Goal: Information Seeking & Learning: Understand process/instructions

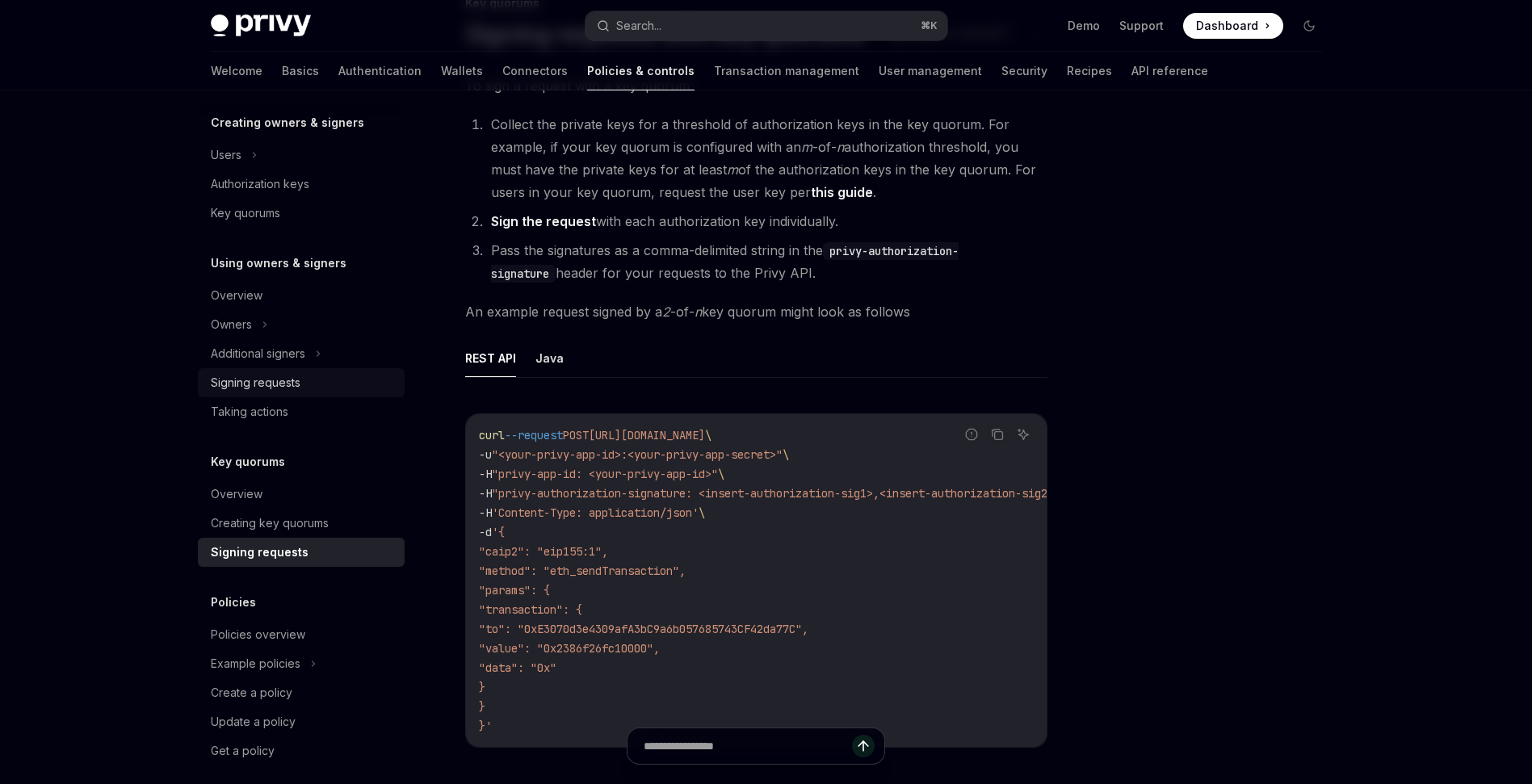
scroll to position [353, 0]
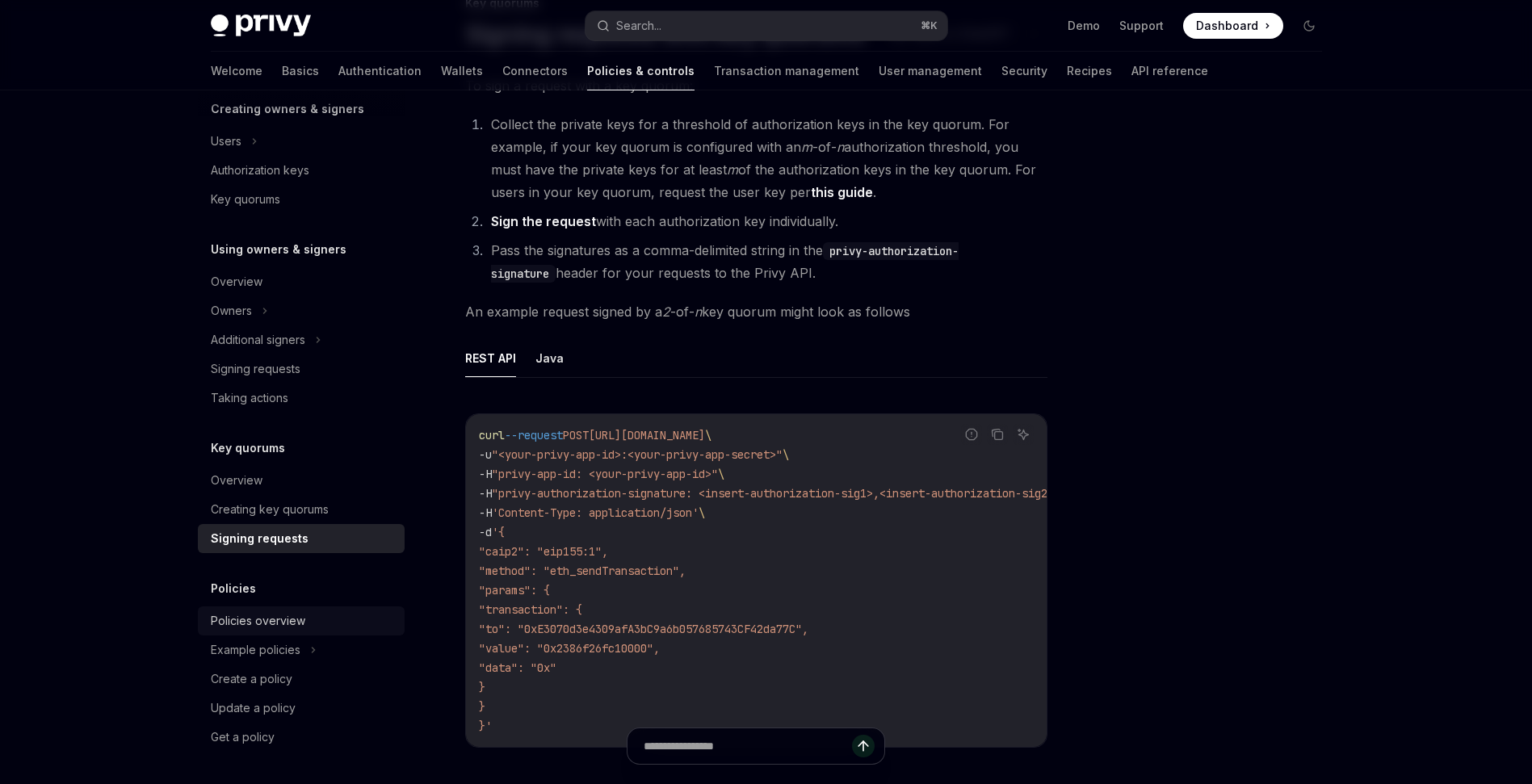
click at [263, 620] on div "Policies overview" at bounding box center [258, 620] width 95 height 19
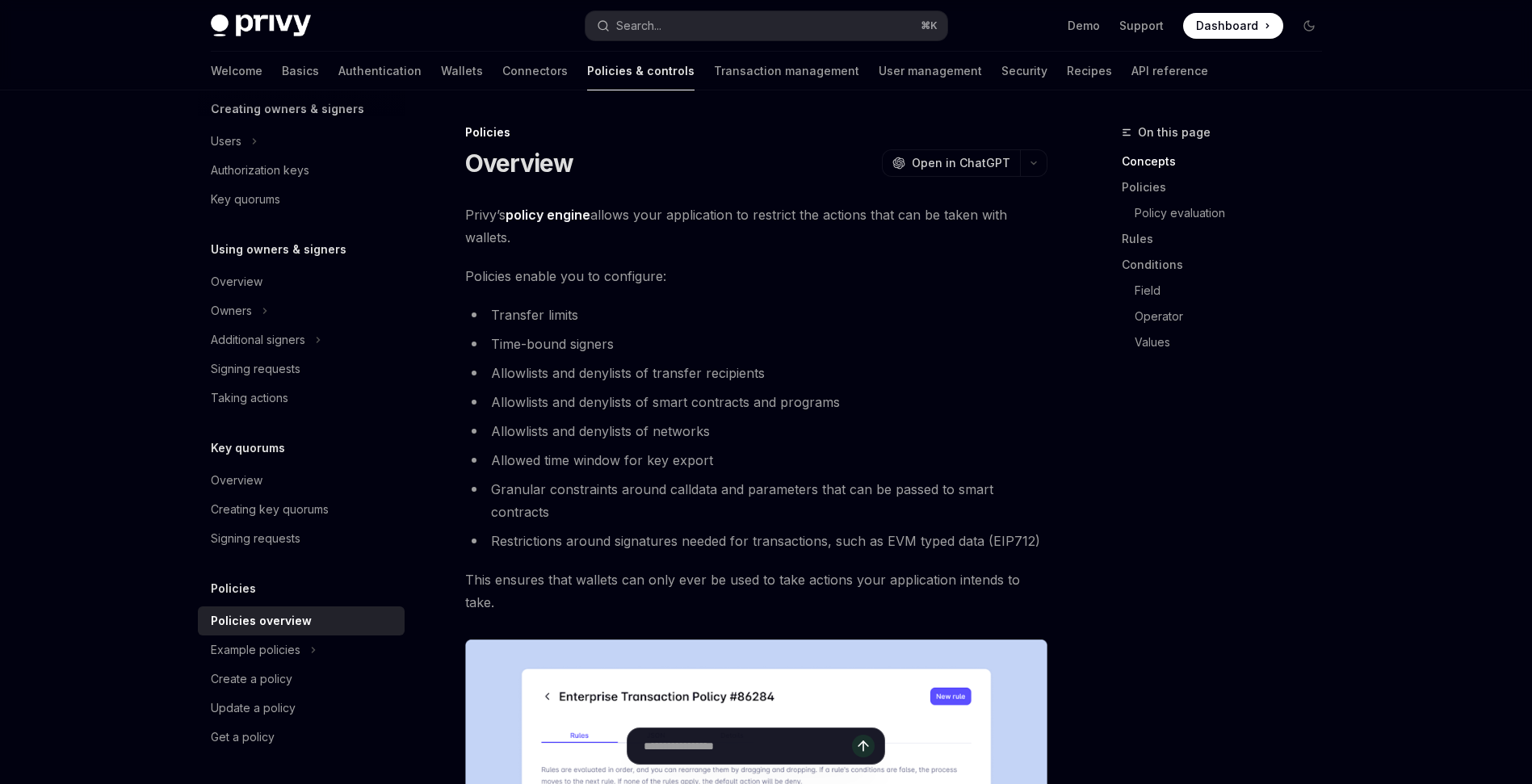
click at [924, 283] on span "Policies enable you to configure:" at bounding box center [756, 276] width 583 height 23
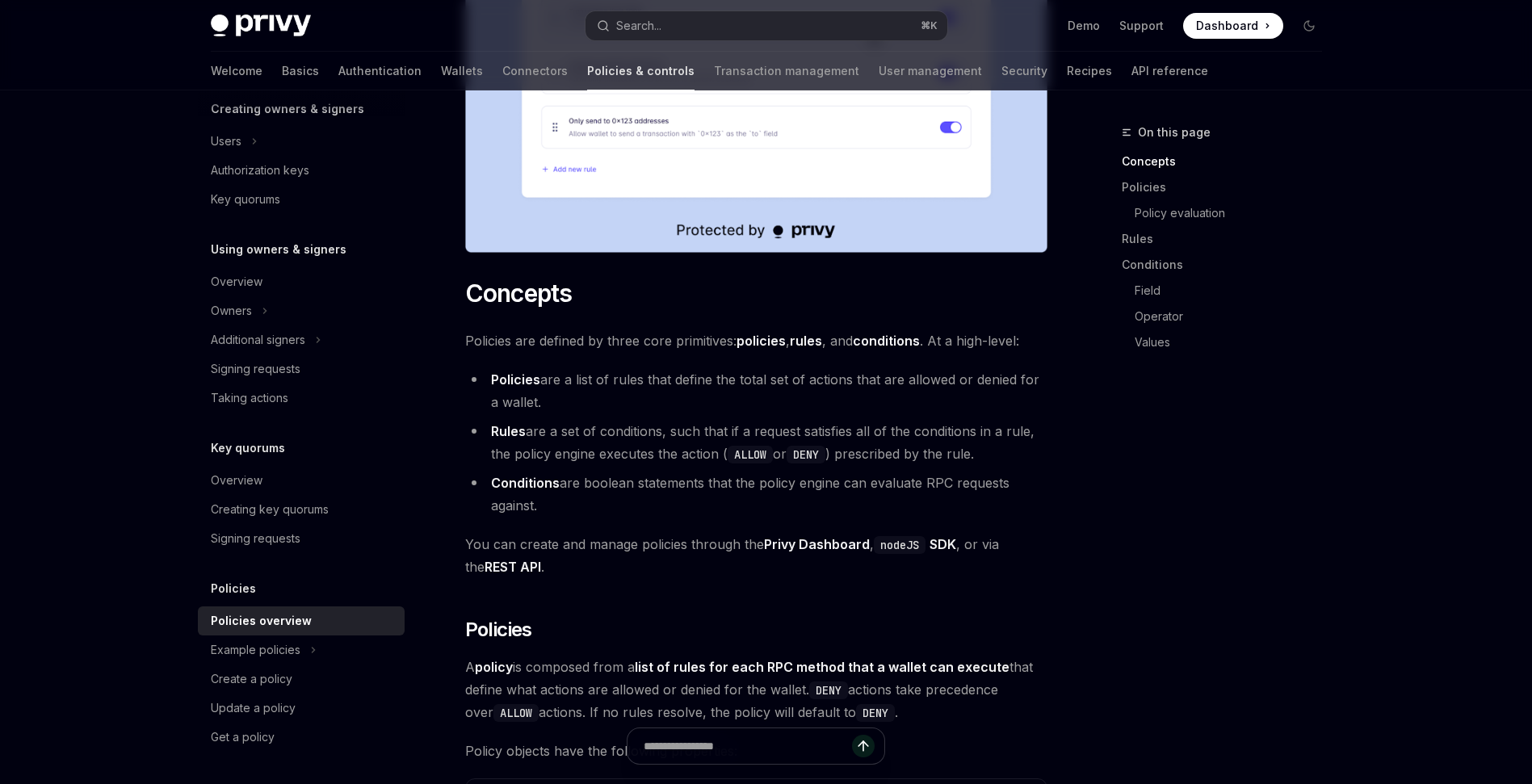
scroll to position [922, 0]
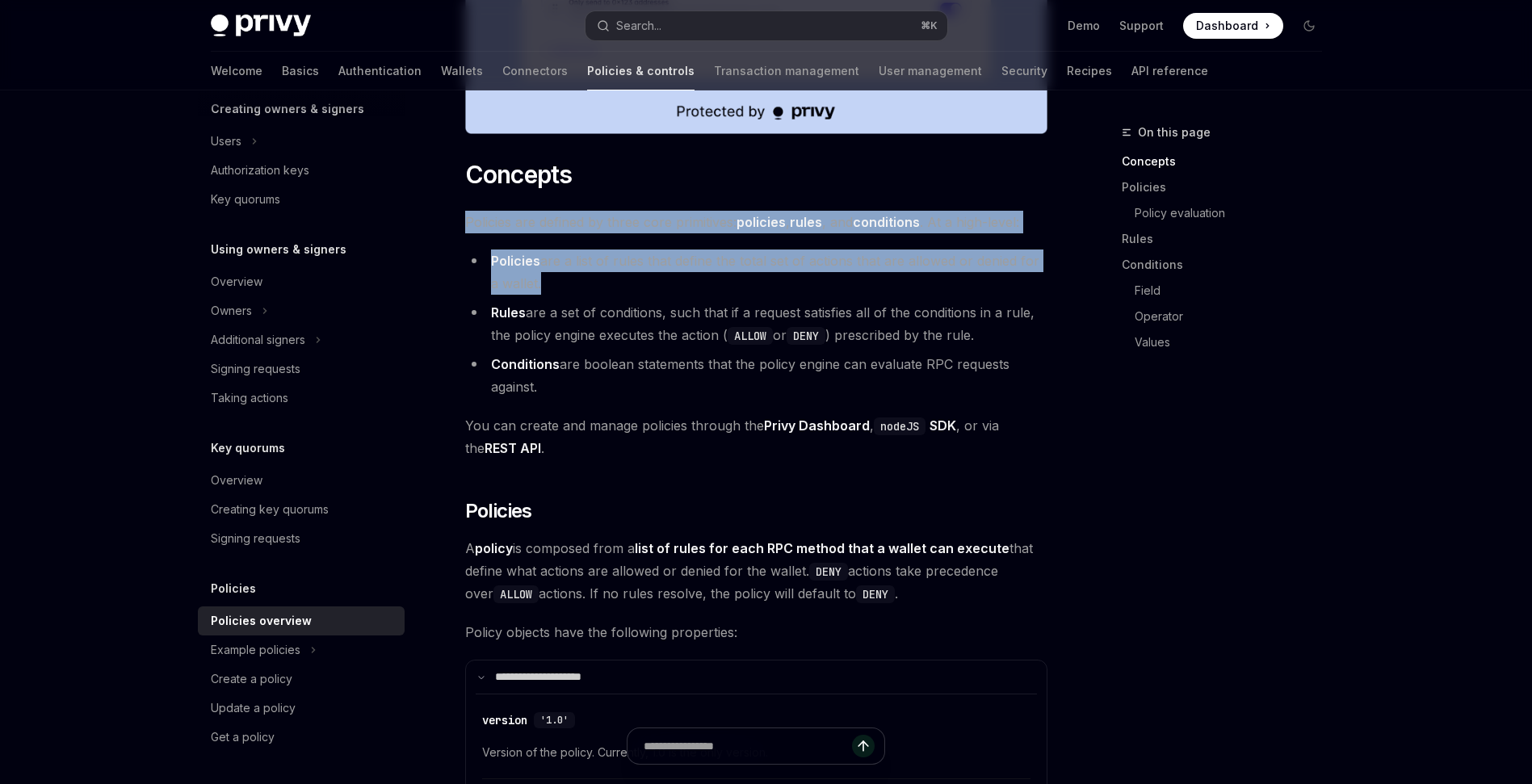
drag, startPoint x: 620, startPoint y: 254, endPoint x: 503, endPoint y: 144, distance: 160.6
click at [740, 249] on li "Policies are a list of rules that define the total set of actions that are allo…" at bounding box center [756, 272] width 583 height 45
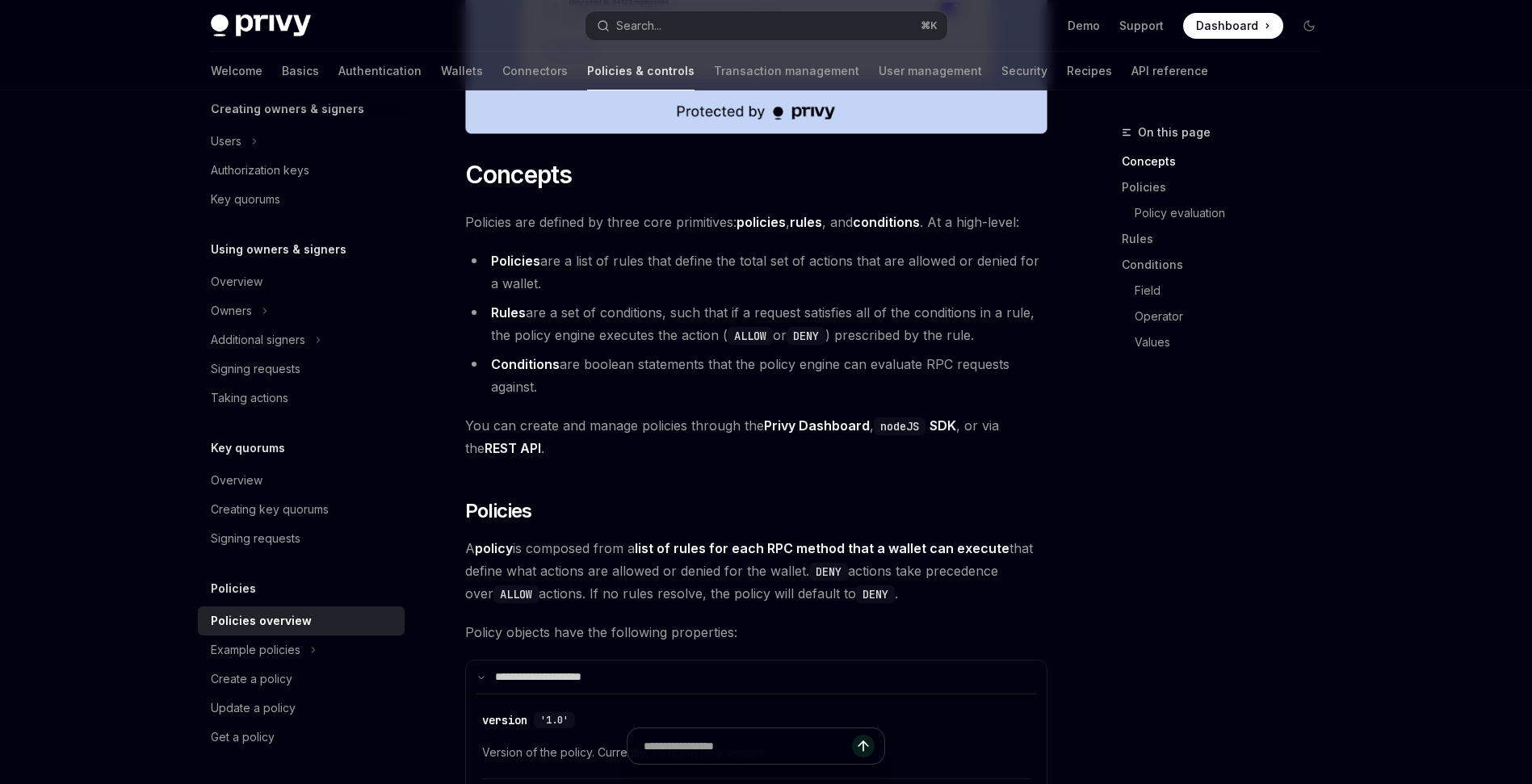
drag, startPoint x: 651, startPoint y: 351, endPoint x: 556, endPoint y: 254, distance: 135.8
click at [556, 254] on ul "Policies are a list of rules that define the total set of actions that are allo…" at bounding box center [756, 323] width 583 height 149
click at [824, 301] on li "Rules are a set of conditions, such that if a request satisfies all of the cond…" at bounding box center [756, 324] width 583 height 45
drag, startPoint x: 734, startPoint y: 337, endPoint x: 583, endPoint y: 250, distance: 174.3
click at [583, 250] on ul "Policies are a list of rules that define the total set of actions that are allo…" at bounding box center [756, 323] width 583 height 149
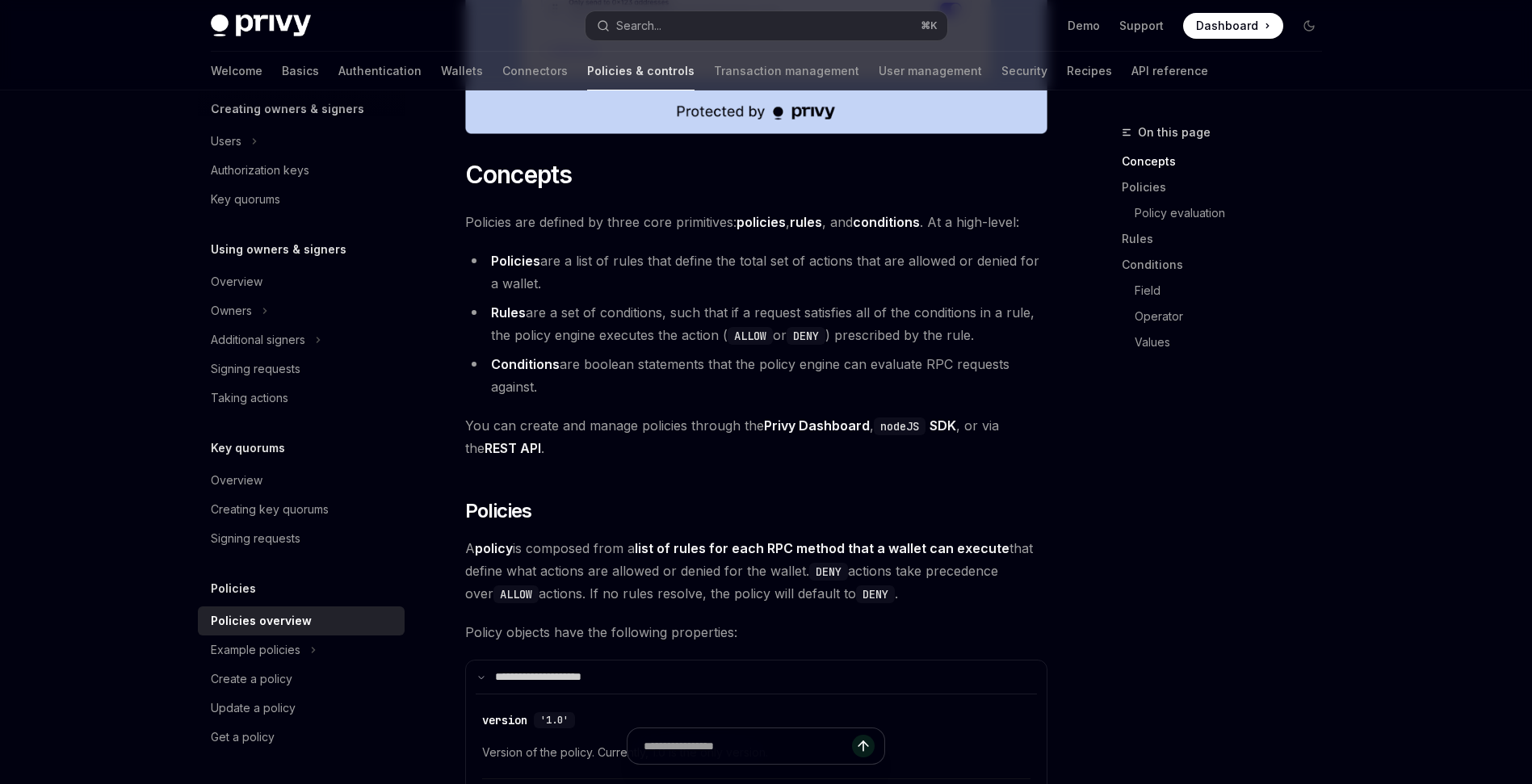
click at [718, 249] on li "Policies are a list of rules that define the total set of actions that are allo…" at bounding box center [756, 272] width 583 height 45
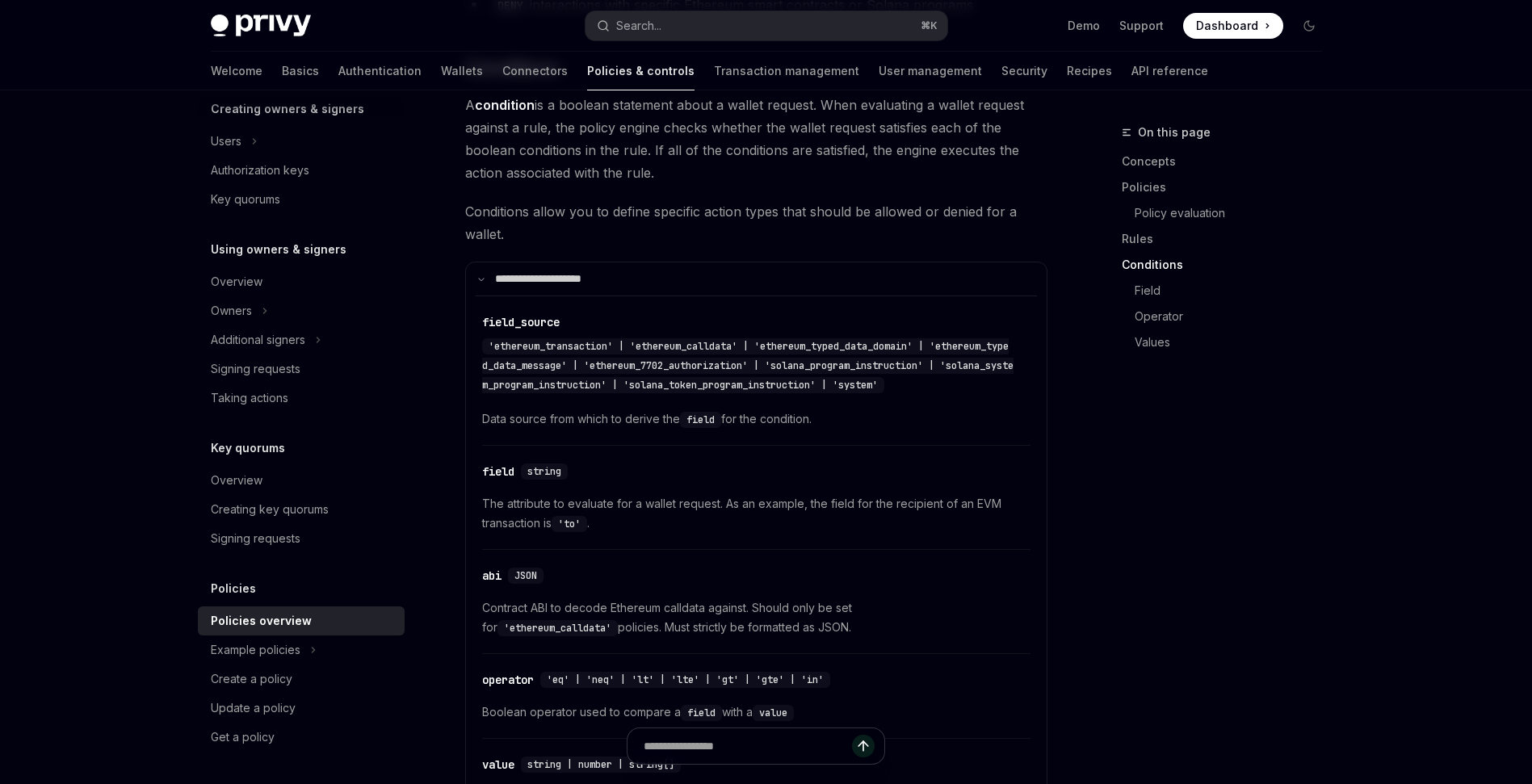
scroll to position [3395, 0]
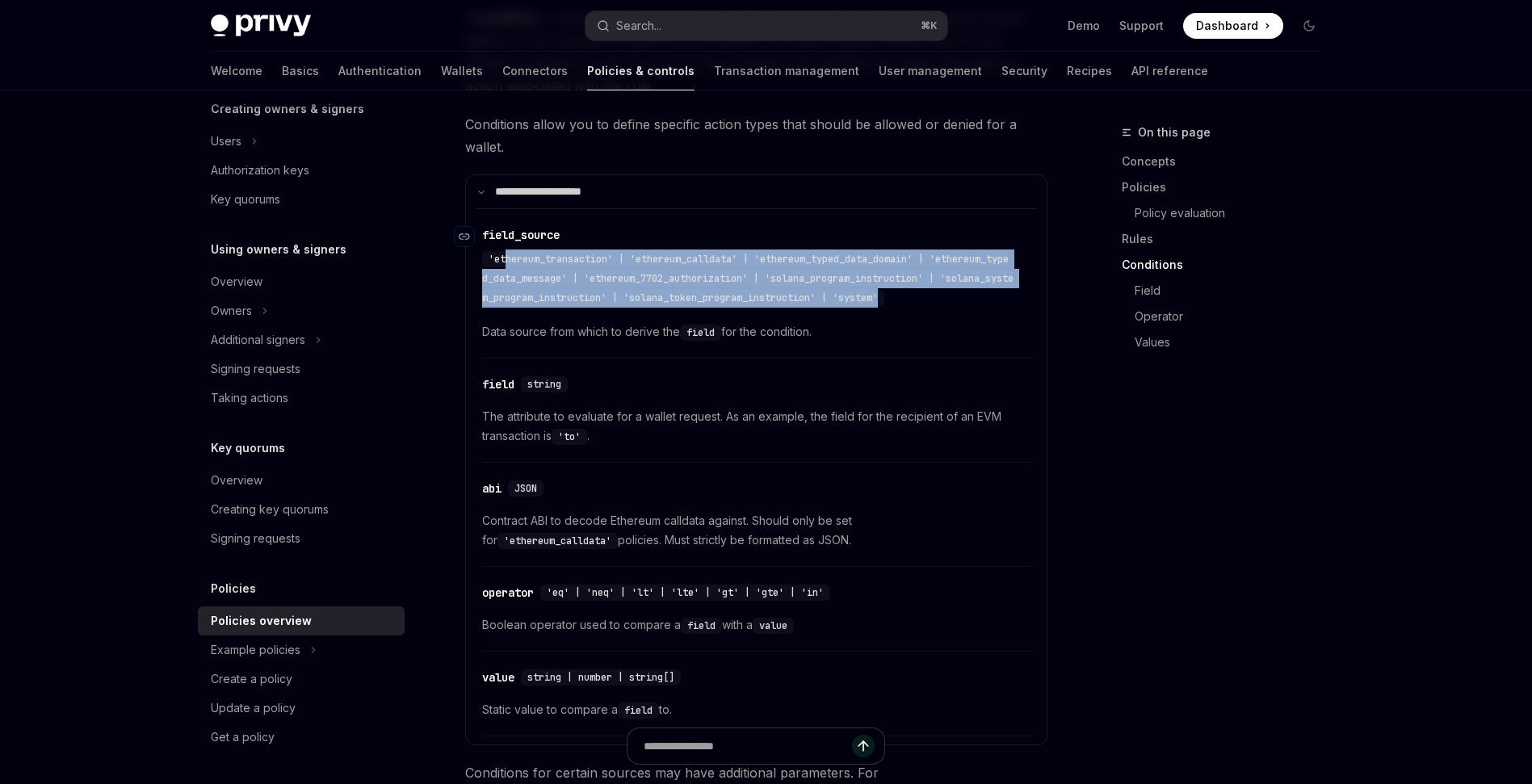
drag, startPoint x: 505, startPoint y: 210, endPoint x: 927, endPoint y: 253, distance: 424.2
click at [927, 253] on div "'ethereum_transaction' | 'ethereum_calldata' | 'ethereum_typed_data_domain' | '…" at bounding box center [748, 278] width 532 height 58
click at [989, 258] on div "'ethereum_transaction' | 'ethereum_calldata' | 'ethereum_typed_data_domain' | '…" at bounding box center [748, 278] width 532 height 58
drag, startPoint x: 987, startPoint y: 257, endPoint x: 725, endPoint y: 211, distance: 266.0
click at [725, 249] on div "'ethereum_transaction' | 'ethereum_calldata' | 'ethereum_typed_data_domain' | '…" at bounding box center [748, 278] width 532 height 58
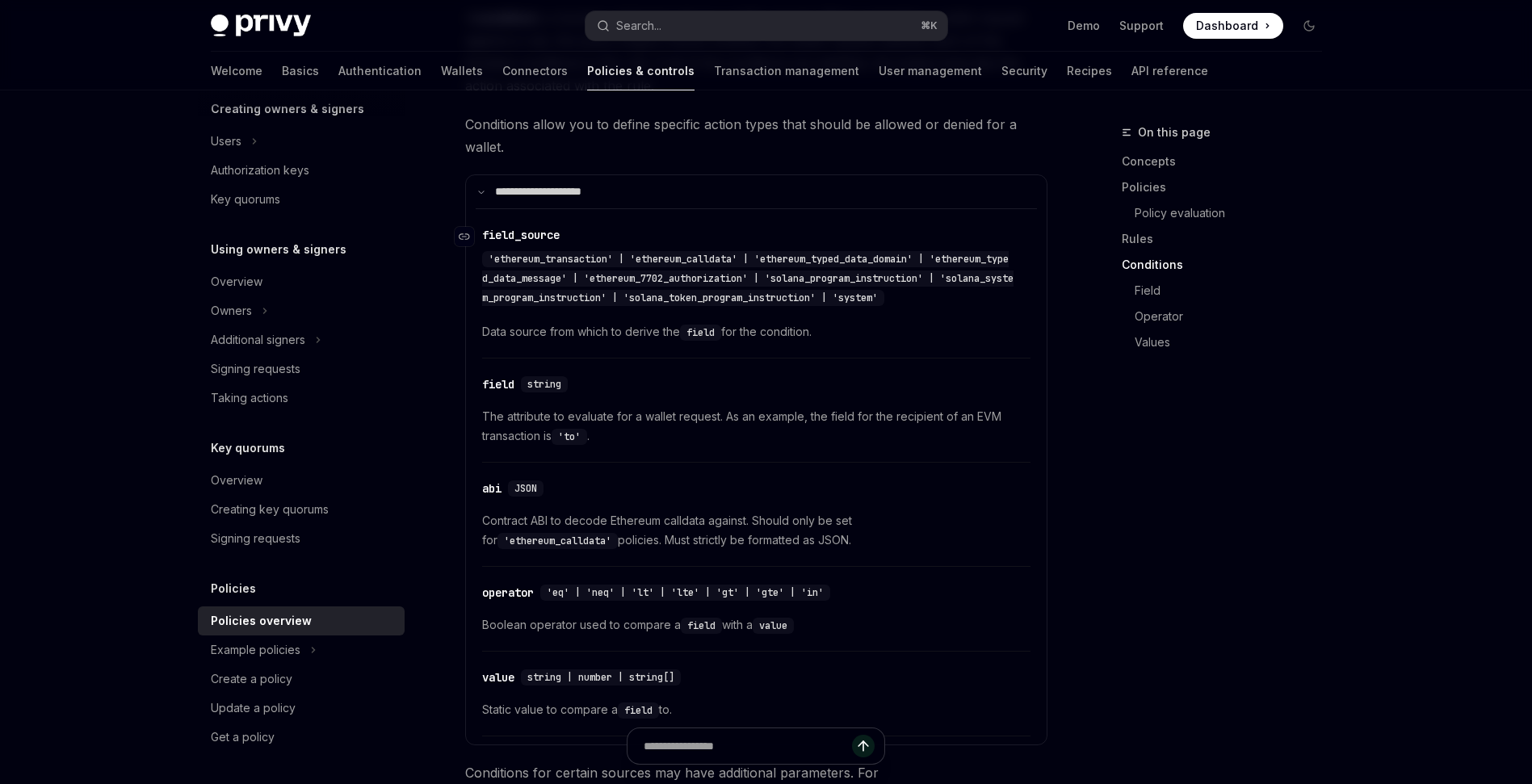
click at [940, 255] on div "'ethereum_transaction' | 'ethereum_calldata' | 'ethereum_typed_data_domain' | '…" at bounding box center [748, 278] width 532 height 58
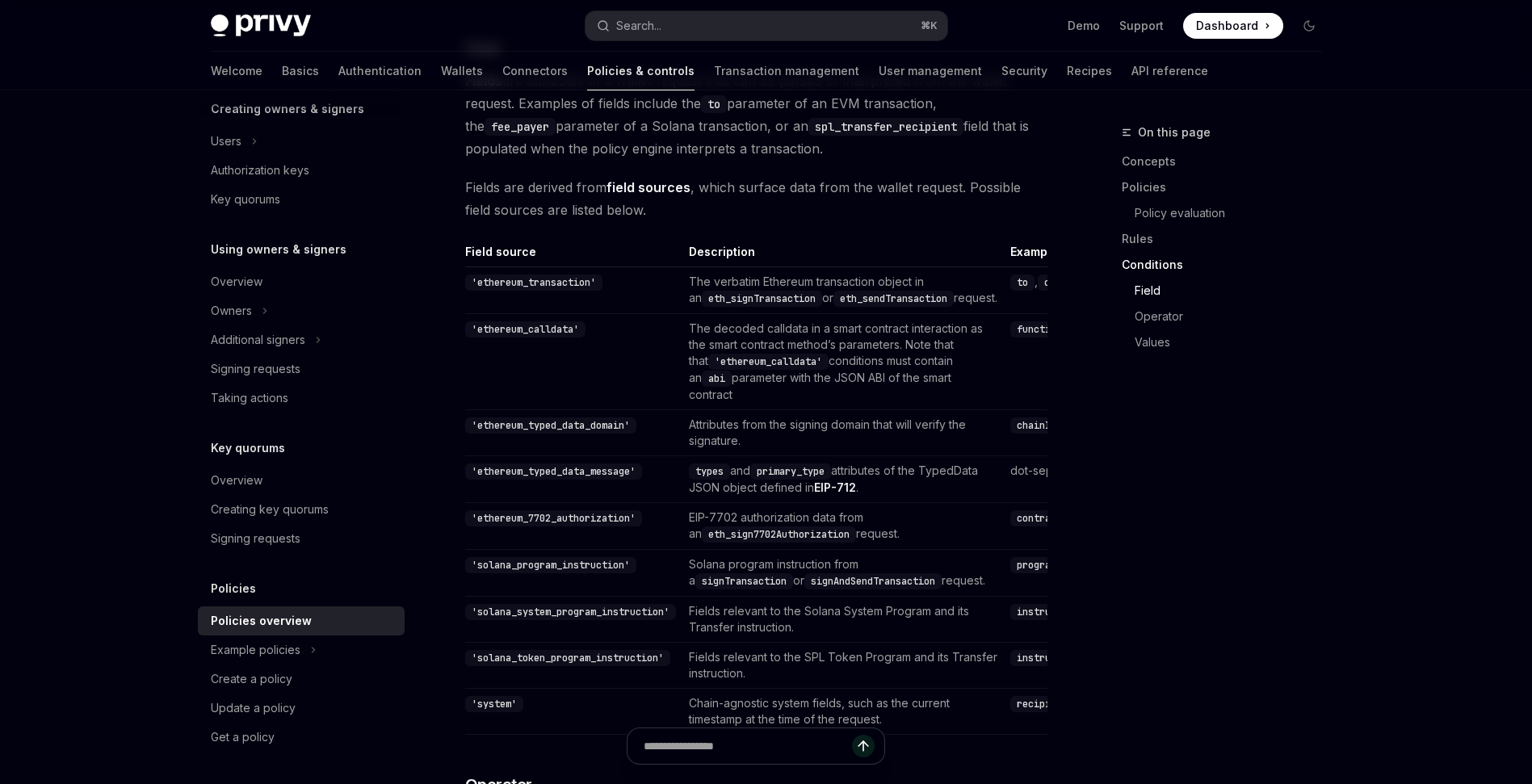
scroll to position [4248, 0]
drag, startPoint x: 989, startPoint y: 334, endPoint x: 911, endPoint y: 280, distance: 94.9
click at [911, 280] on tbody "'ethereum_transaction' The verbatim Ethereum transaction object in an eth_signT…" at bounding box center [1011, 500] width 1092 height 468
click at [1004, 366] on td "function_name , _to , _value (for a ERC20 interaction)" at bounding box center [1280, 362] width 553 height 96
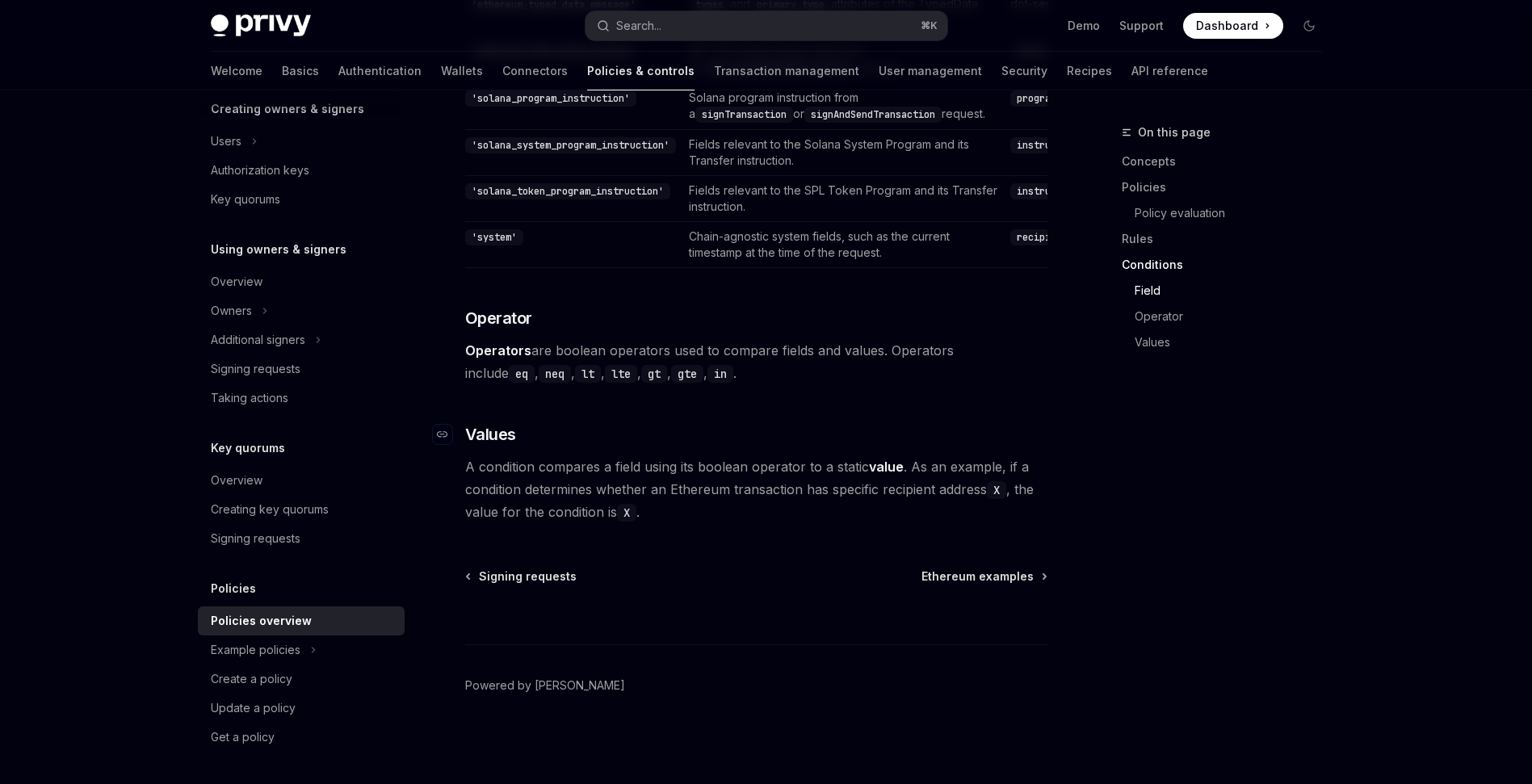
scroll to position [4874, 0]
click at [272, 641] on div "Example policies" at bounding box center [255, 650] width 90 height 19
type textarea "*"
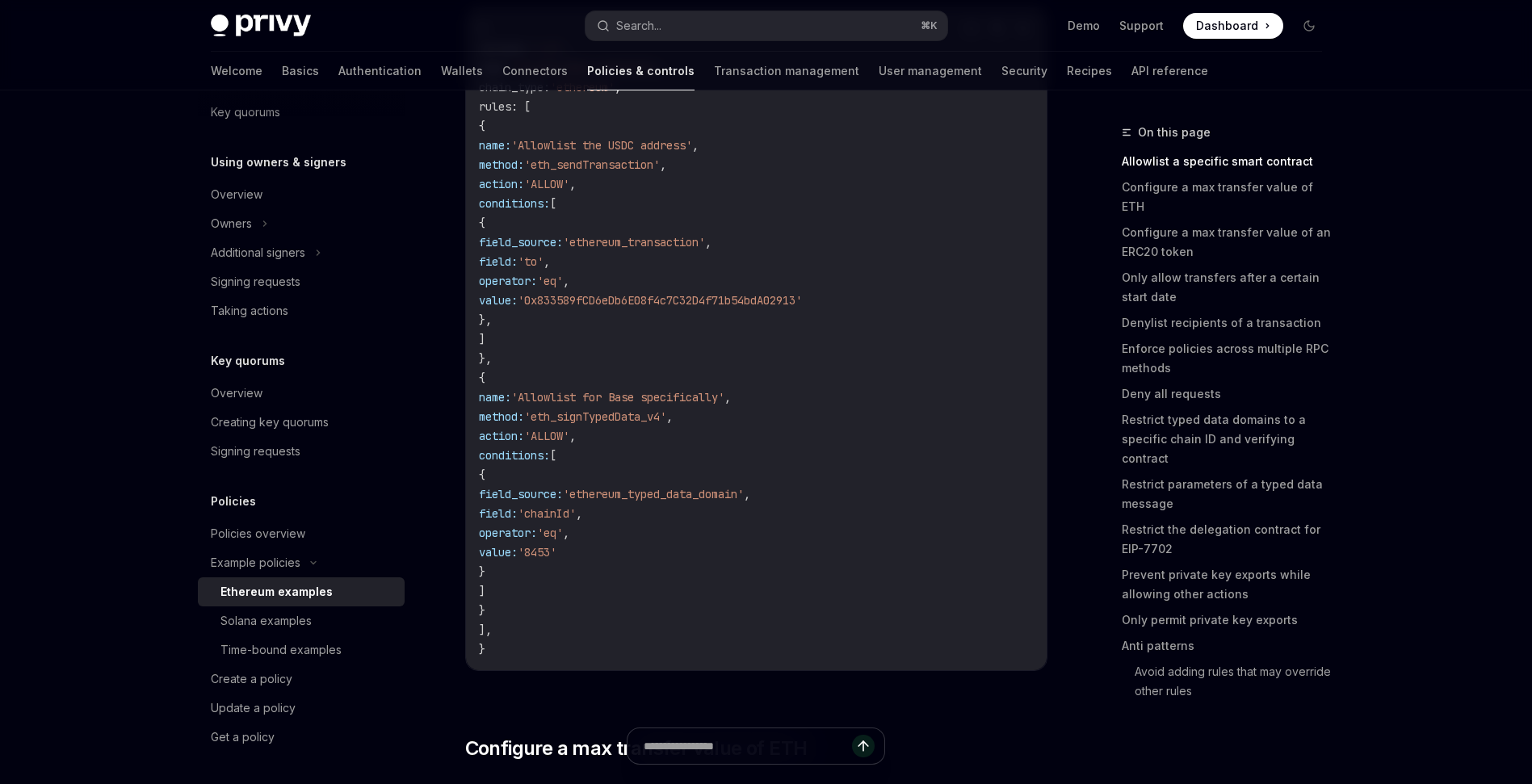
scroll to position [328, 0]
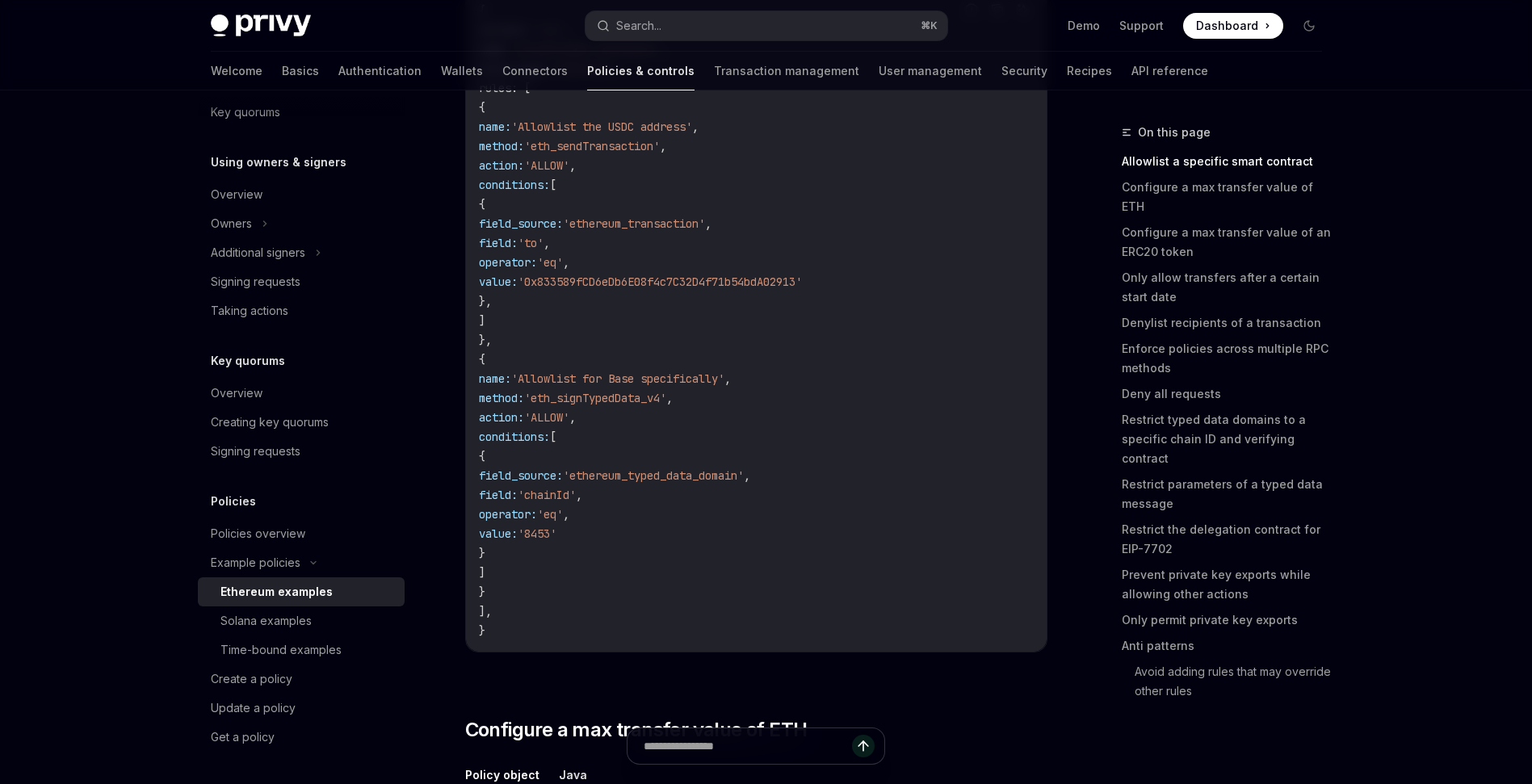
click at [659, 206] on code "{ version : '1.0' , name : 'Allowlisted contracts' , chain_type : 'ethereum' , …" at bounding box center [756, 321] width 555 height 640
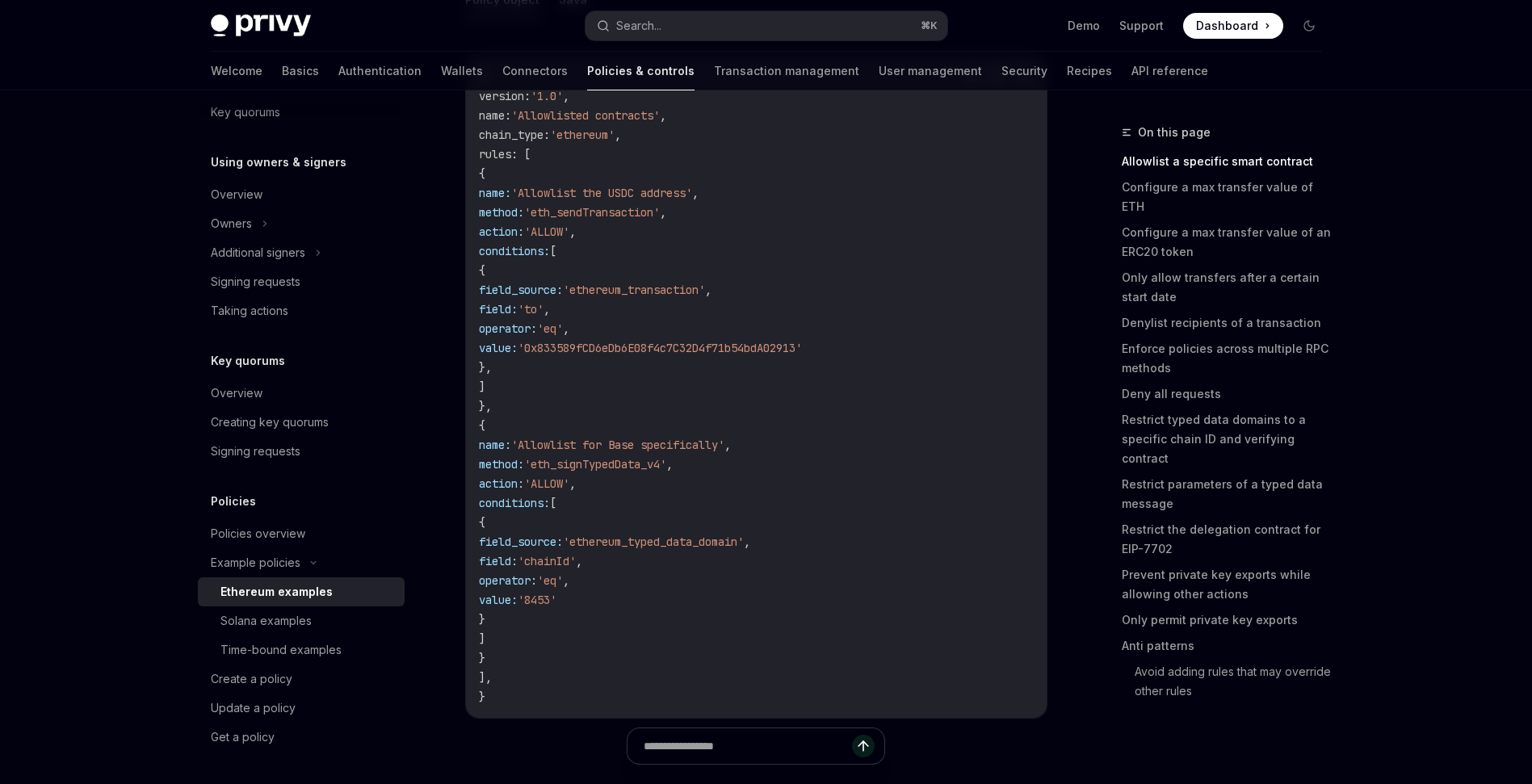
scroll to position [191, 0]
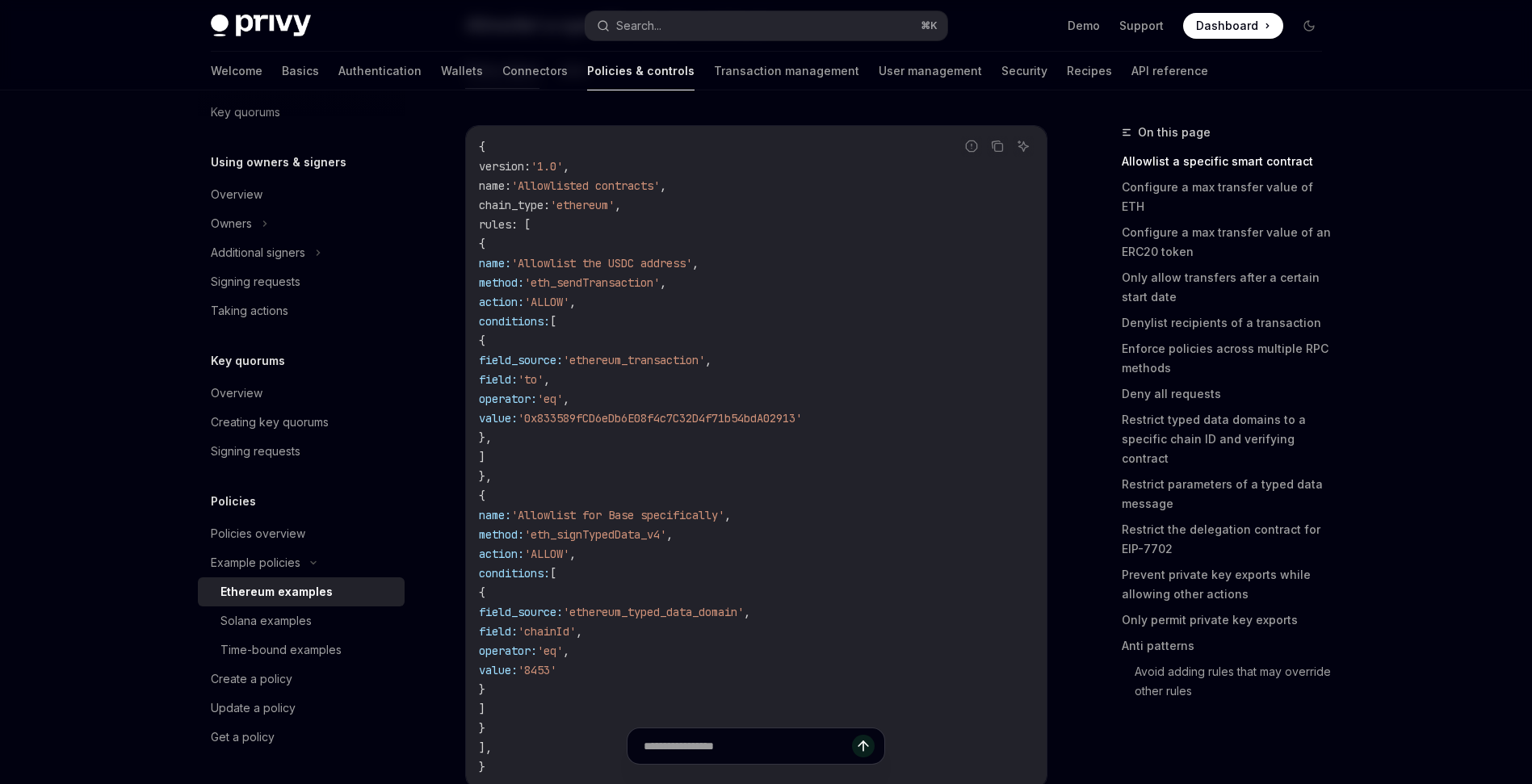
click at [654, 260] on span "'Allowlist the USDC address'" at bounding box center [602, 263] width 181 height 14
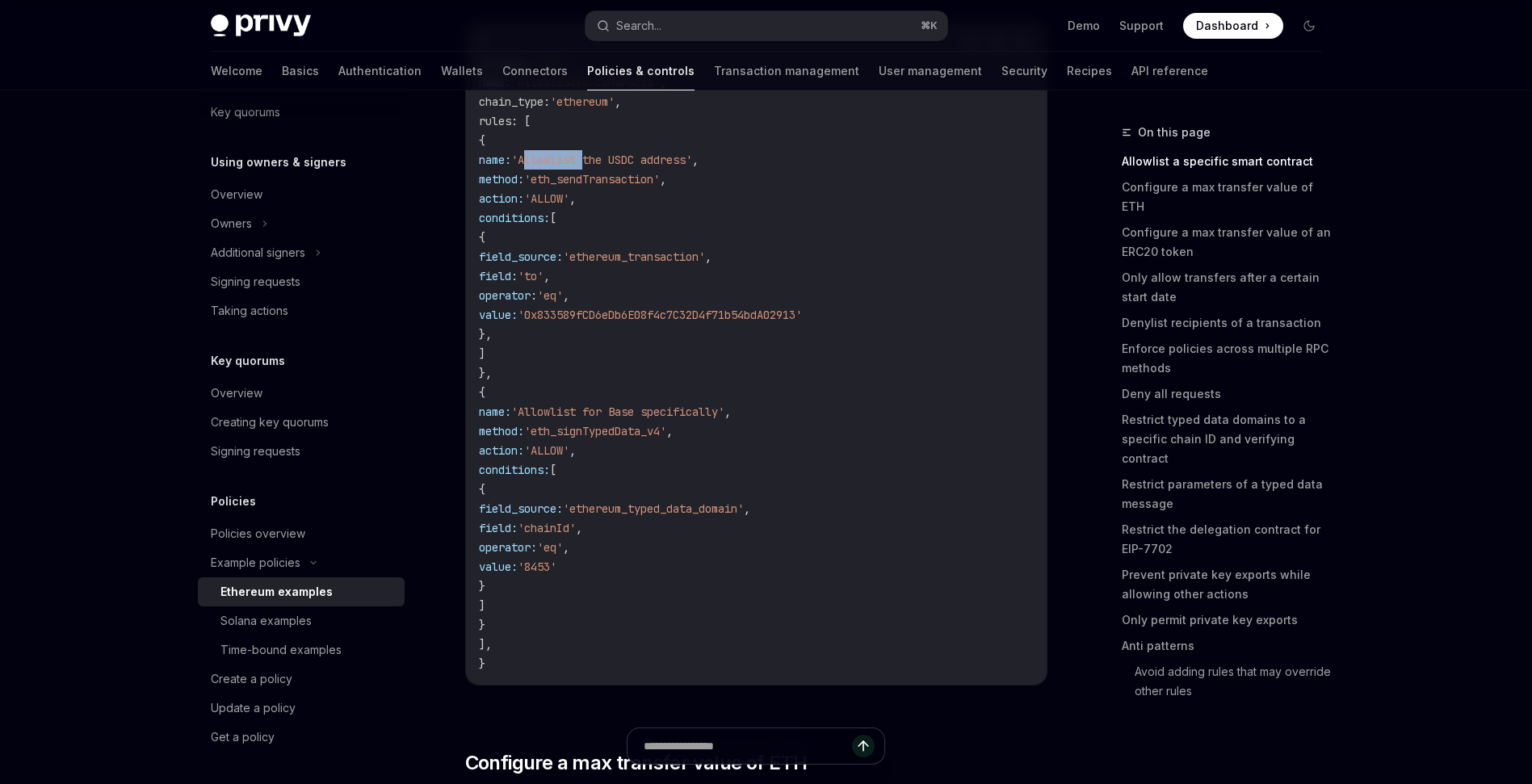
scroll to position [264, 0]
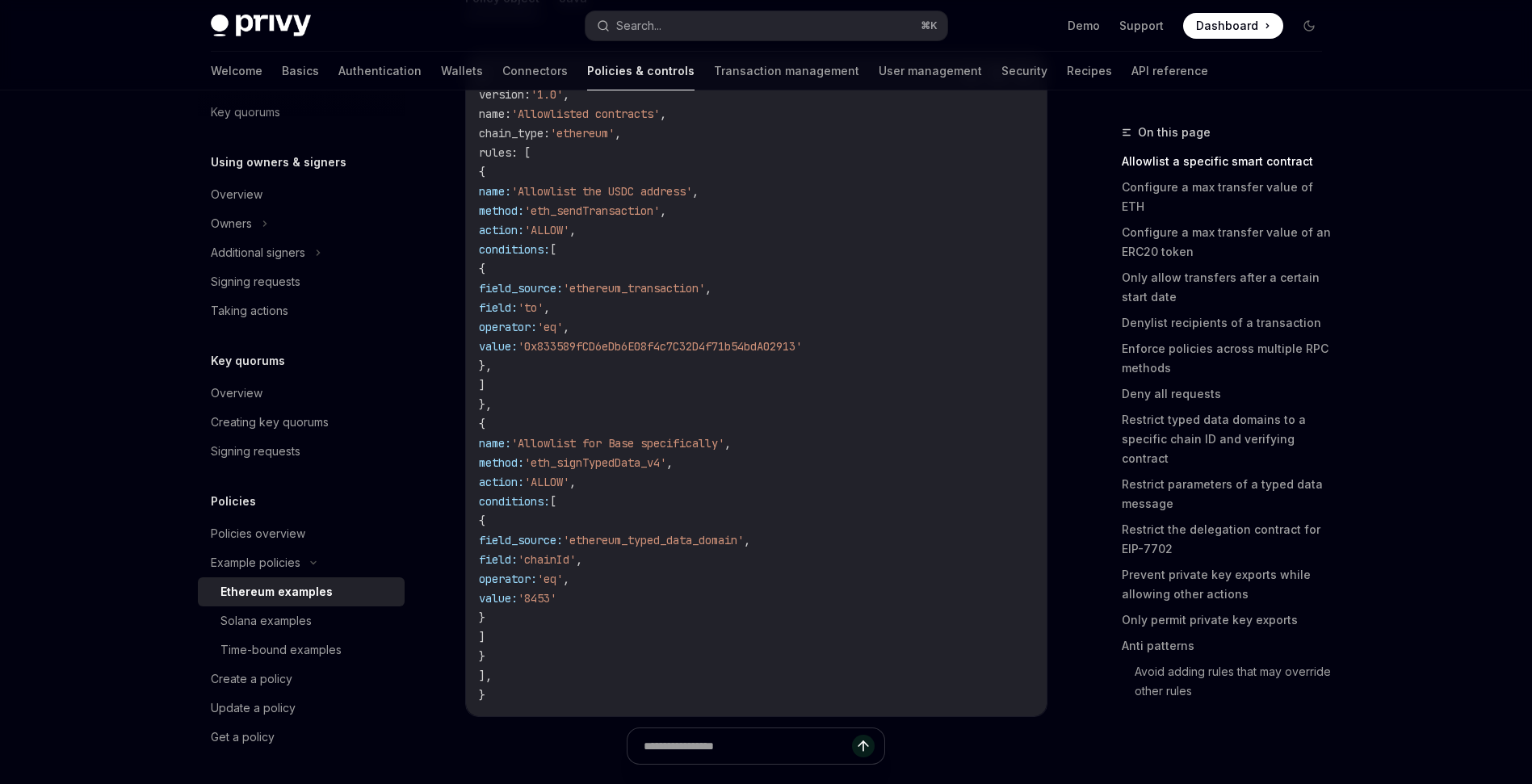
click at [791, 322] on code "{ version : '1.0' , name : 'Allowlisted contracts' , chain_type : 'ethereum' , …" at bounding box center [756, 385] width 555 height 640
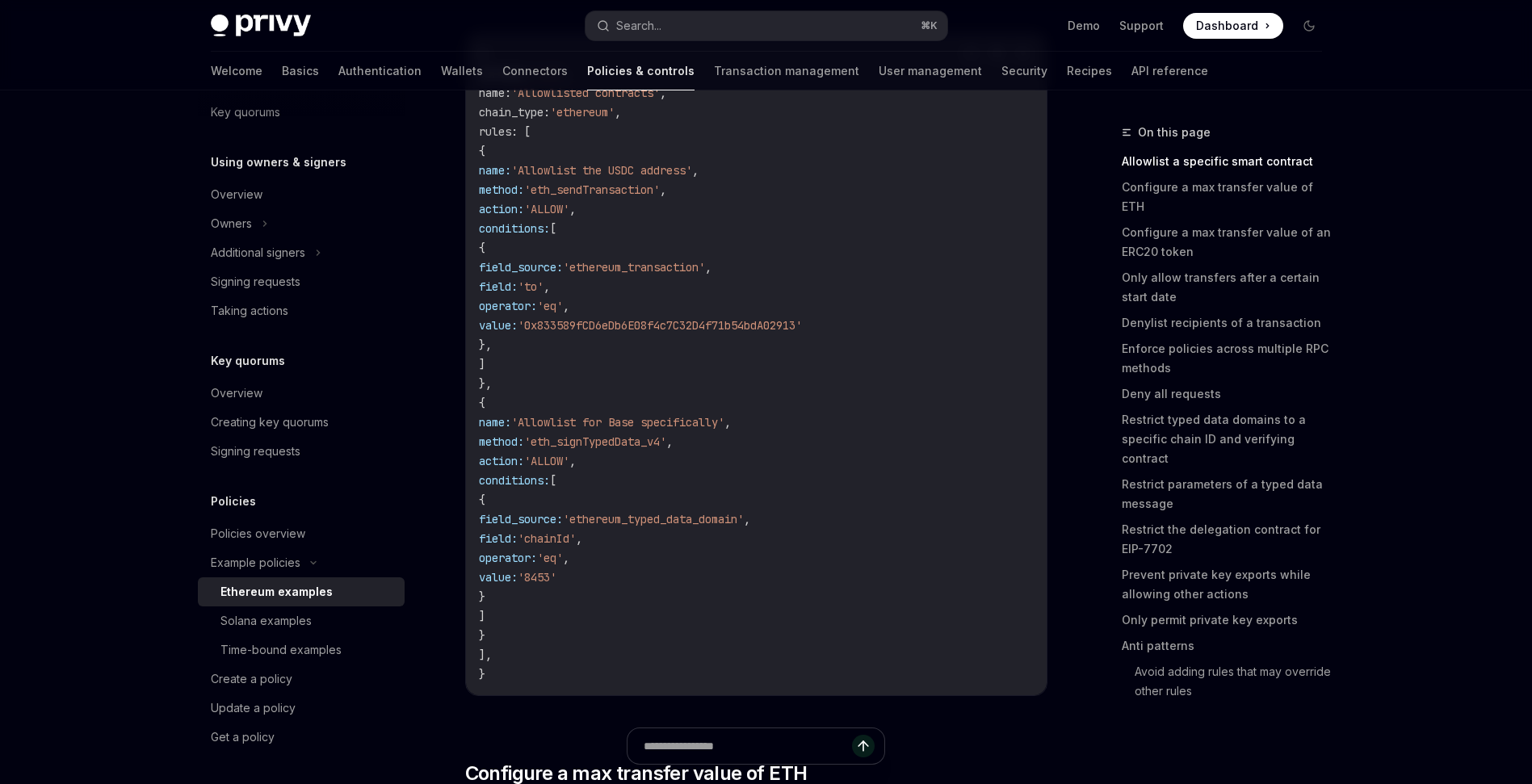
scroll to position [285, 0]
click at [754, 326] on span "'0x833589fCD6eDb6E08f4c7C32D4f71b54bdA02913'" at bounding box center [660, 324] width 285 height 14
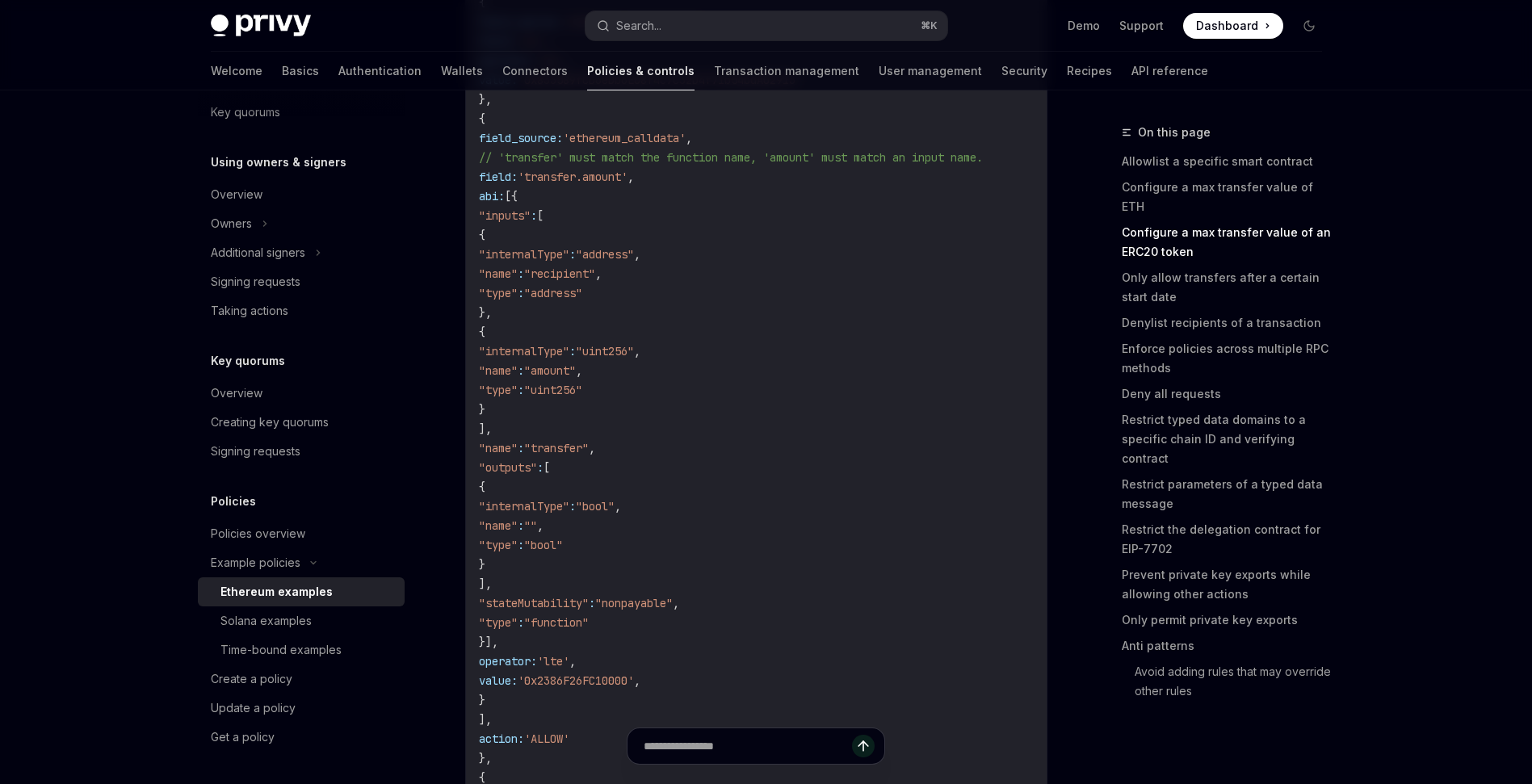
scroll to position [1898, 0]
click at [576, 371] on span ""amount"" at bounding box center [550, 375] width 52 height 14
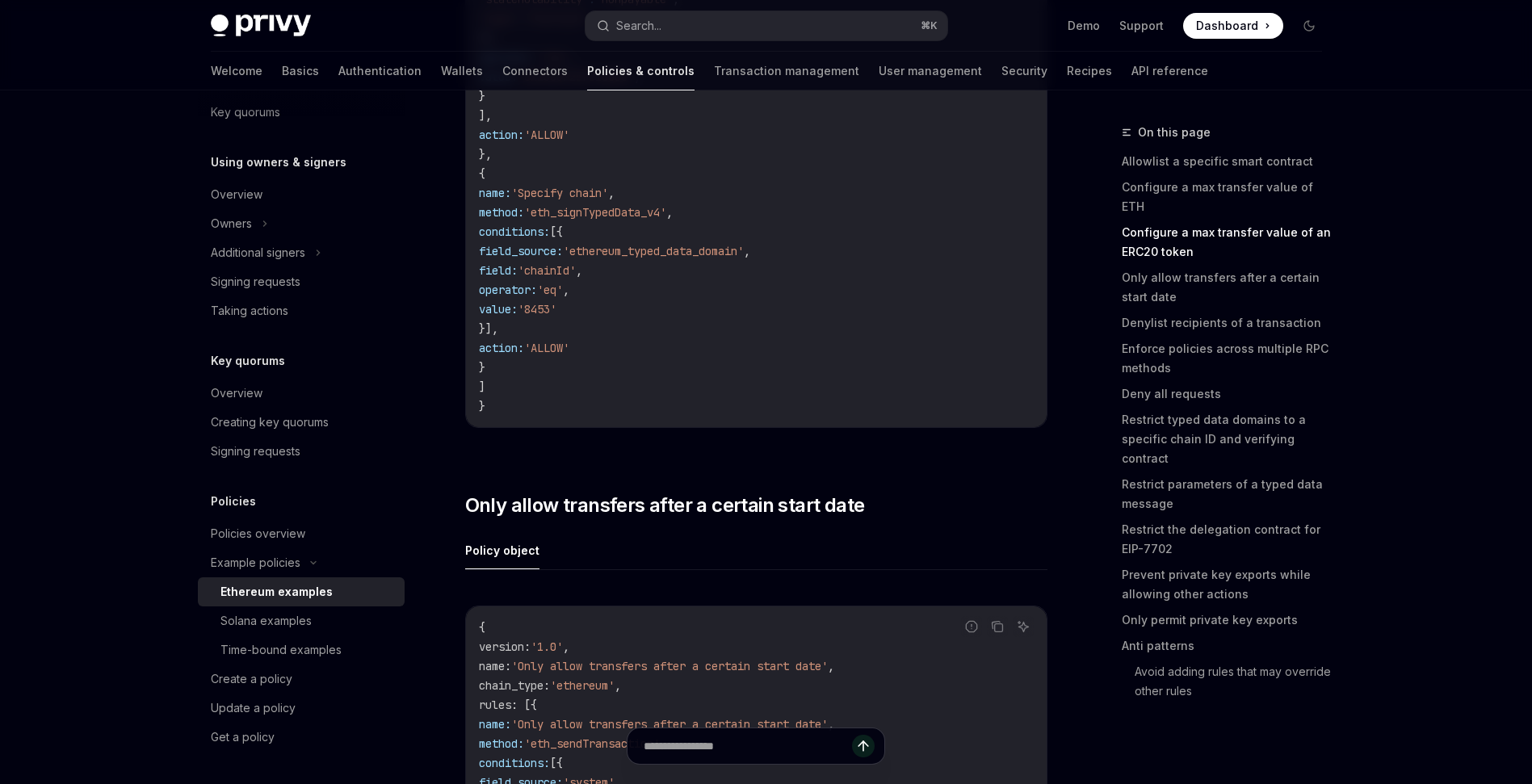
scroll to position [2726, 0]
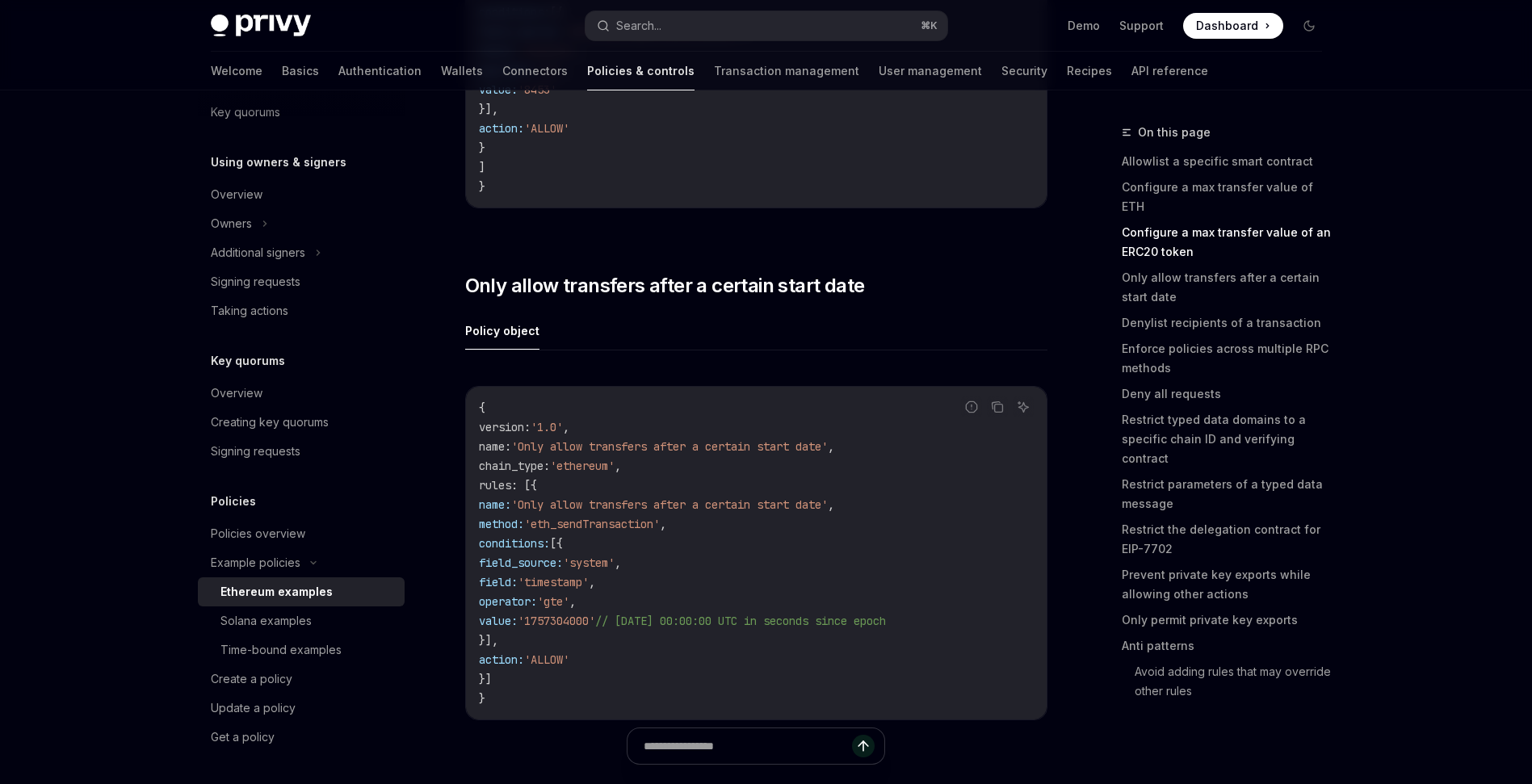
click at [789, 323] on ul "Policy object" at bounding box center [756, 331] width 583 height 39
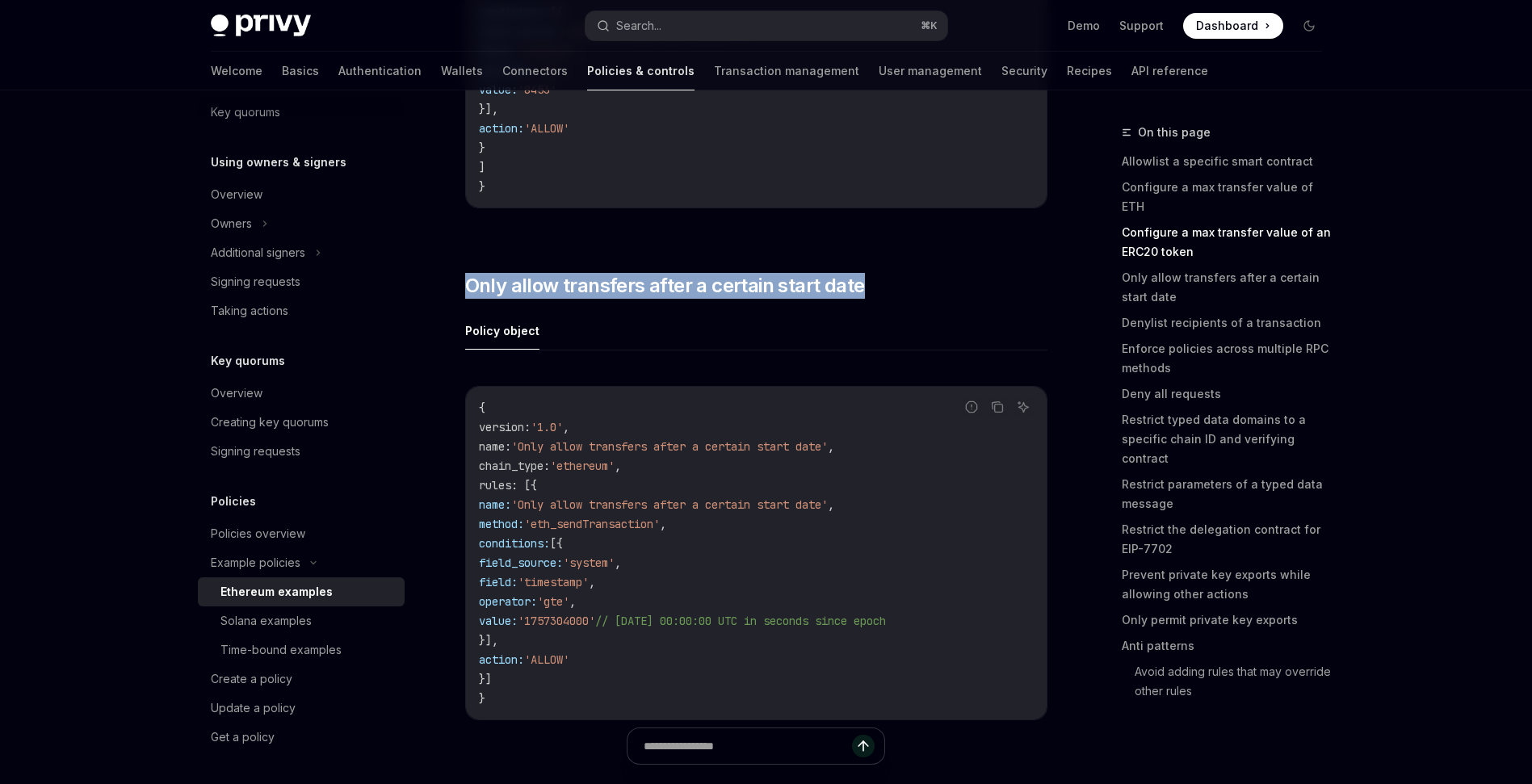
drag, startPoint x: 814, startPoint y: 325, endPoint x: 686, endPoint y: 260, distance: 143.6
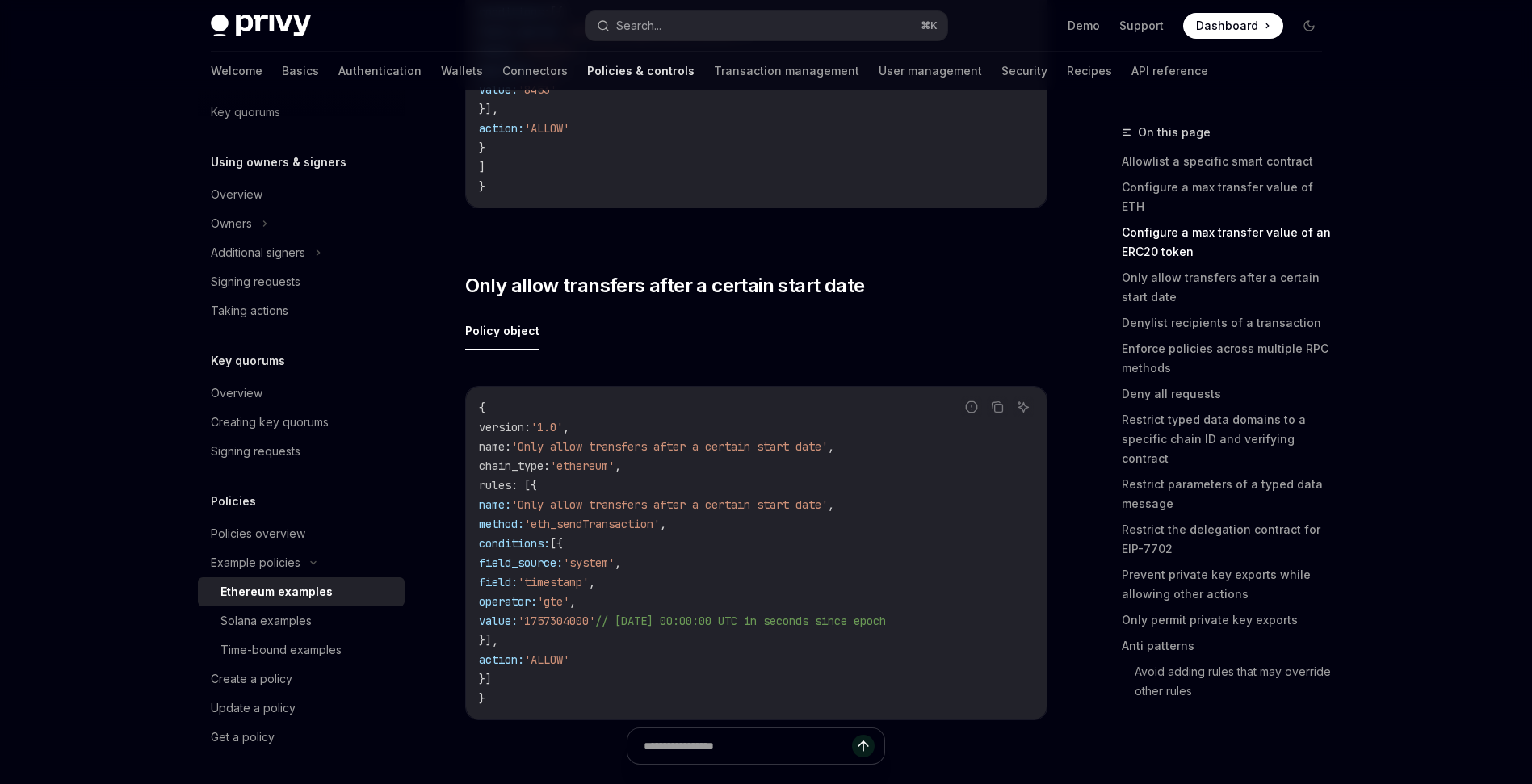
click at [863, 330] on ul "Policy object" at bounding box center [756, 331] width 583 height 39
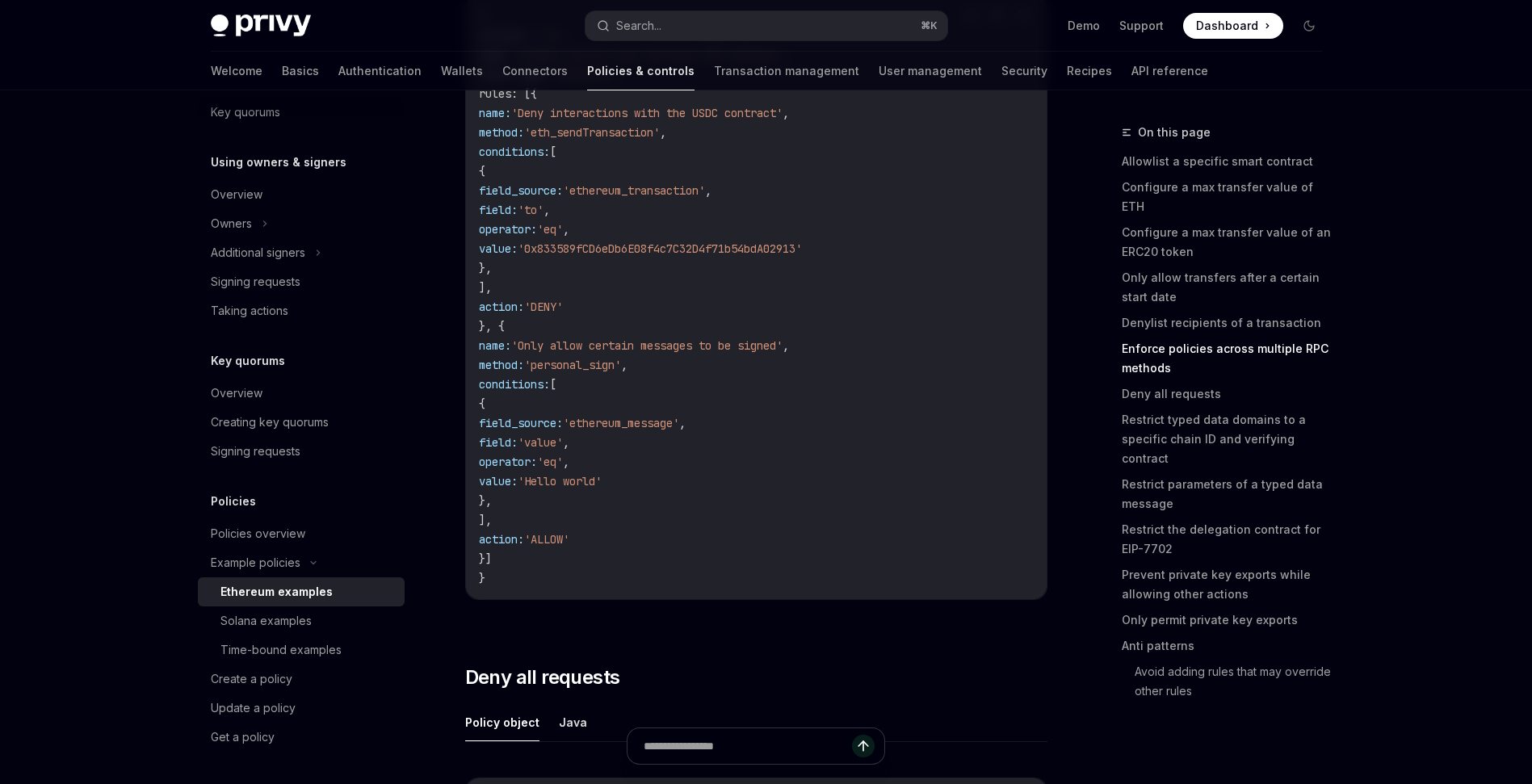
scroll to position [4198, 0]
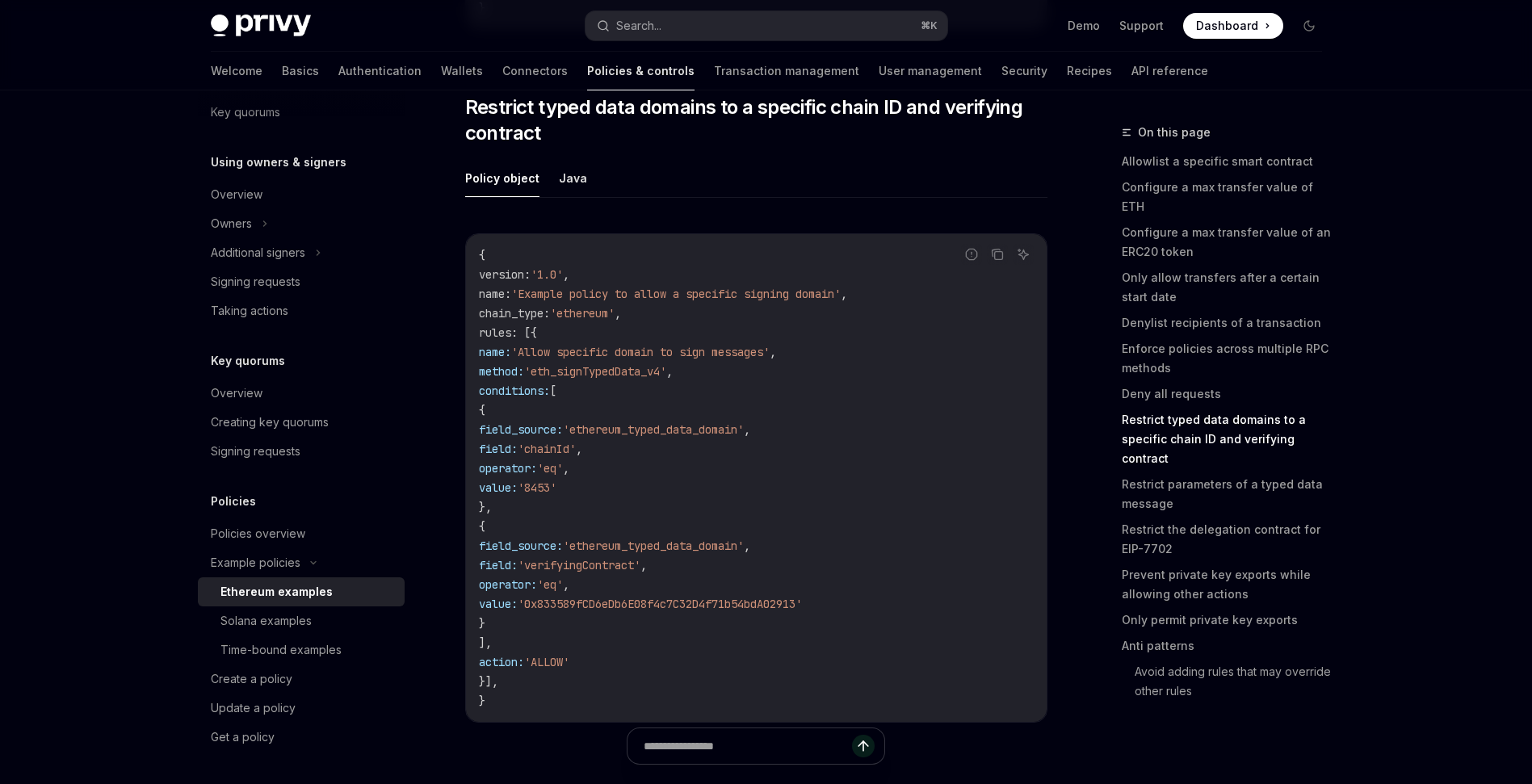
click at [1185, 409] on link "Restrict typed data domains to a specific chain ID and verifying contract" at bounding box center [1228, 439] width 213 height 65
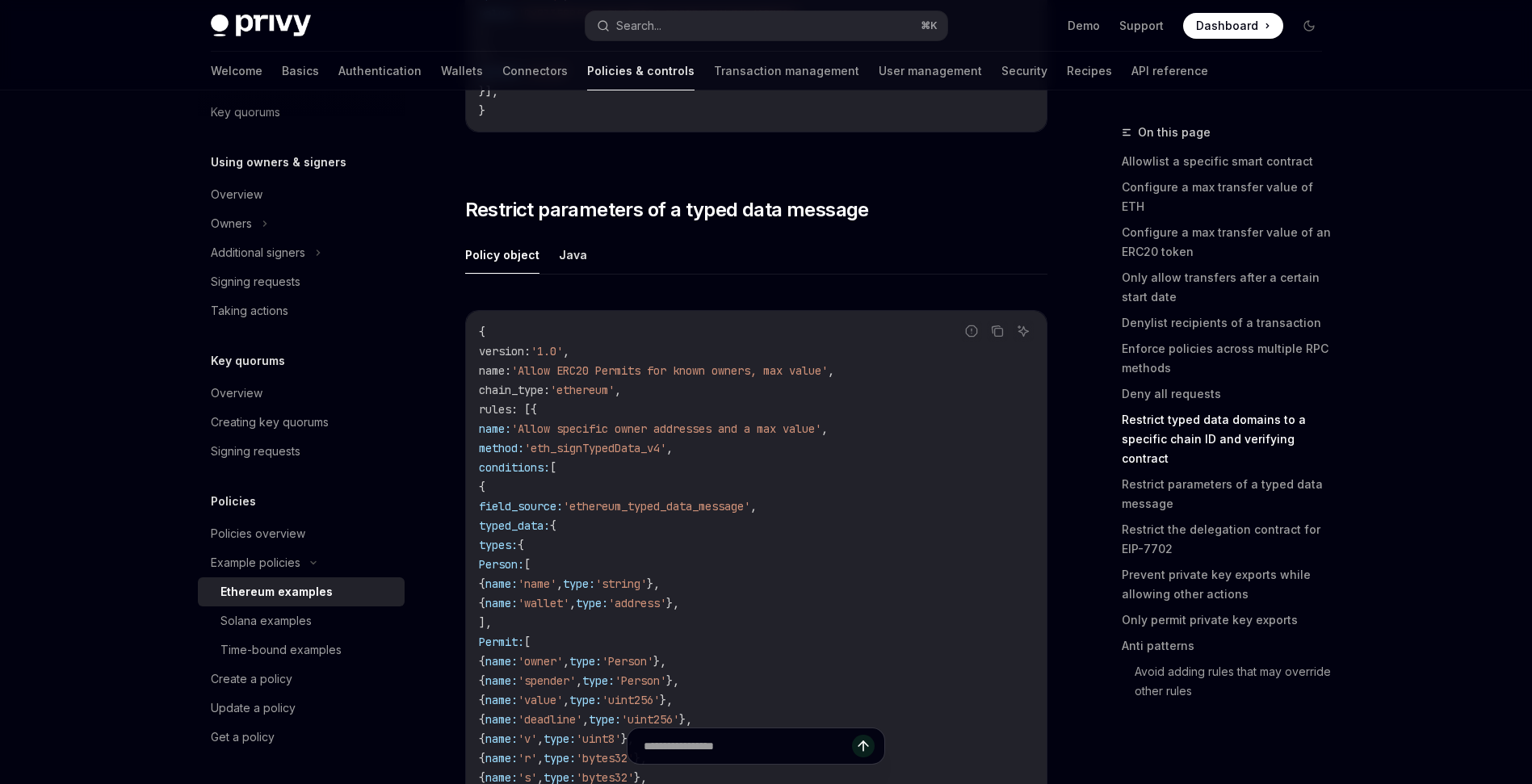
scroll to position [5739, 0]
